Goal: Transaction & Acquisition: Obtain resource

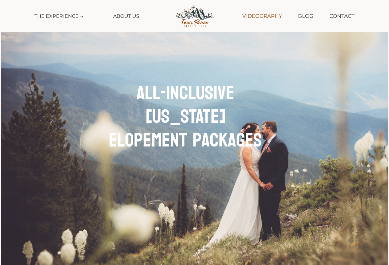
click at [269, 17] on link "Videography" at bounding box center [262, 16] width 46 height 16
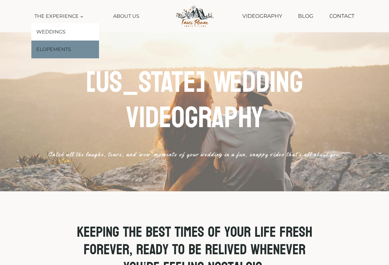
click at [58, 49] on link "Elopements" at bounding box center [65, 50] width 68 height 18
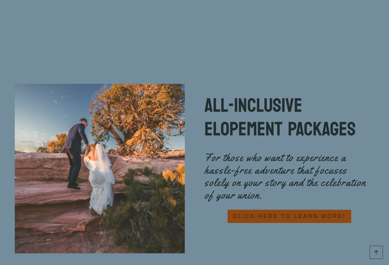
scroll to position [2641, 0]
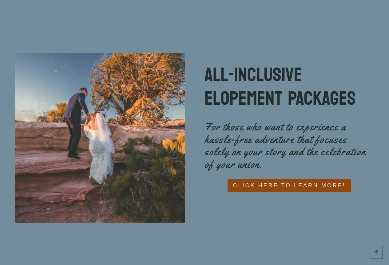
click at [245, 181] on span "CLICK HERE TO LEARN MORE!" at bounding box center [289, 185] width 112 height 9
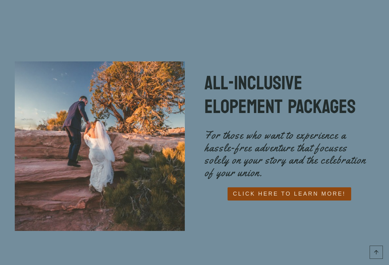
scroll to position [2624, 0]
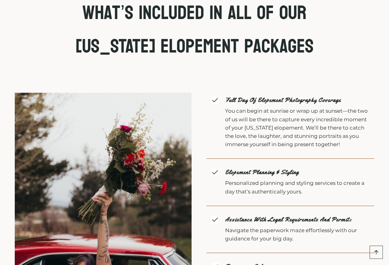
scroll to position [1229, 0]
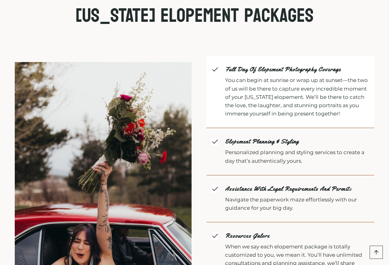
click at [214, 68] on icon at bounding box center [215, 70] width 8 height 8
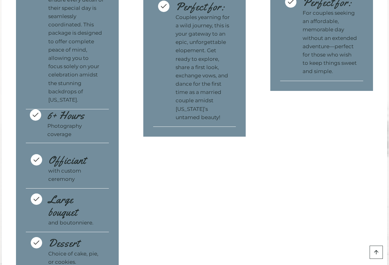
scroll to position [2181, 0]
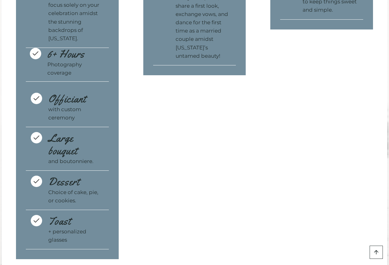
click at [32, 57] on icon at bounding box center [36, 54] width 8 height 8
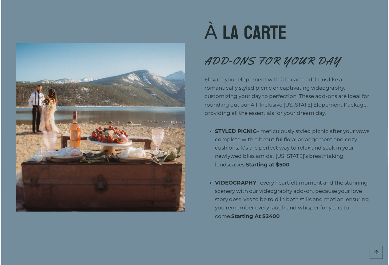
scroll to position [2519, 0]
